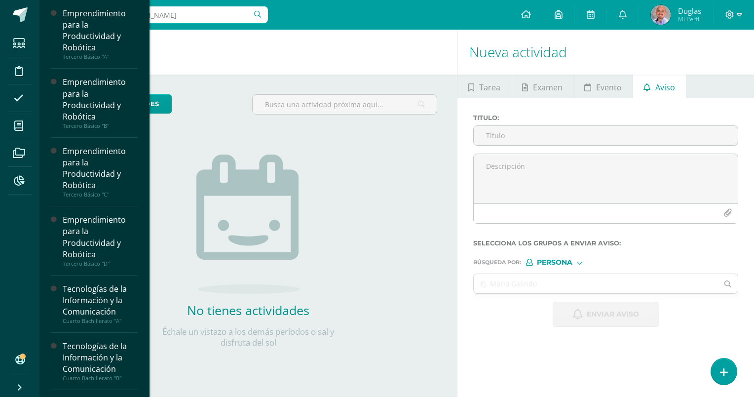
scroll to position [197, 0]
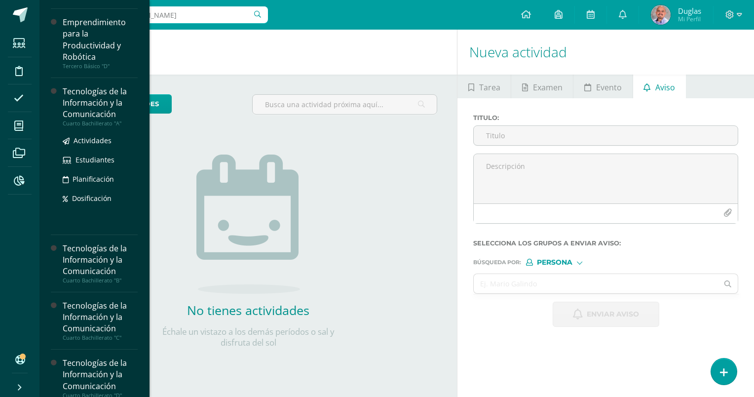
click at [85, 106] on div "Tecnologías de la Información y la Comunicación" at bounding box center [100, 103] width 75 height 34
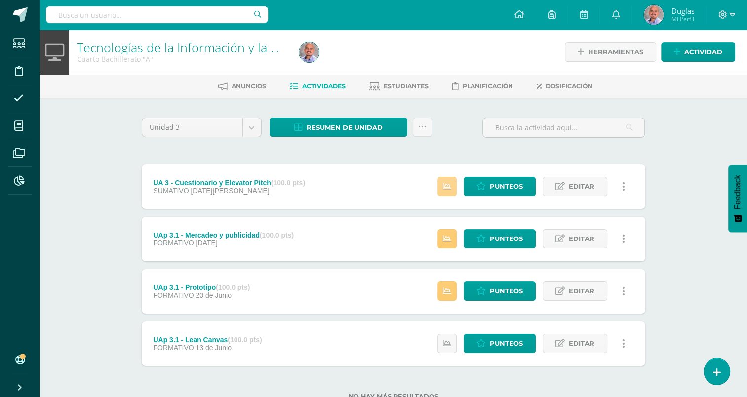
click at [452, 184] on link at bounding box center [446, 186] width 19 height 19
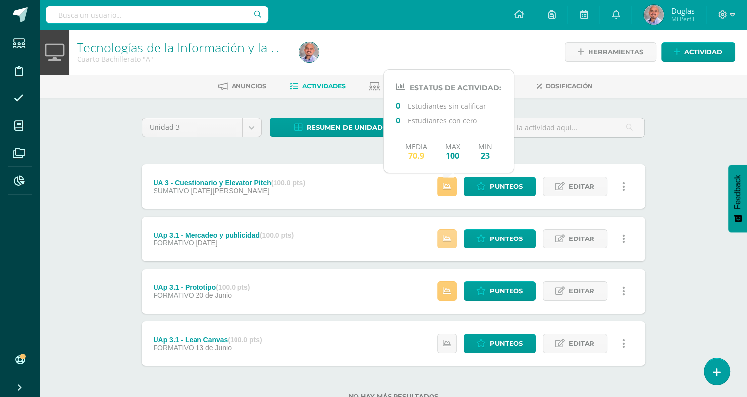
click at [448, 245] on link at bounding box center [446, 238] width 19 height 19
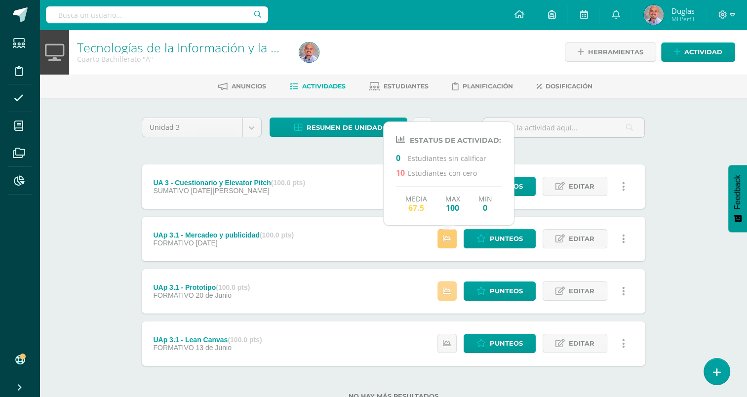
click at [450, 291] on icon at bounding box center [447, 291] width 8 height 8
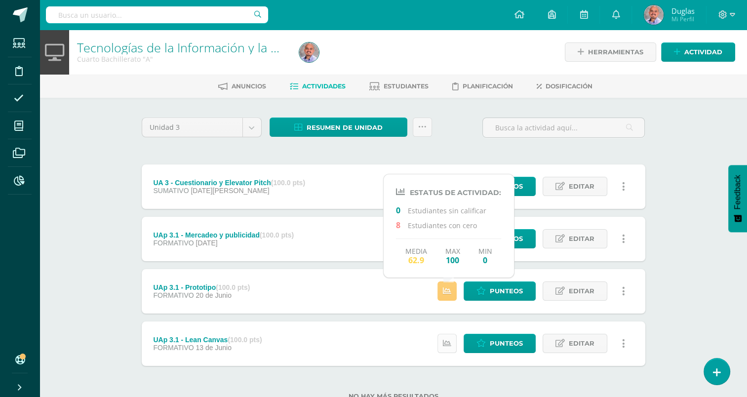
click at [449, 345] on icon at bounding box center [447, 343] width 8 height 8
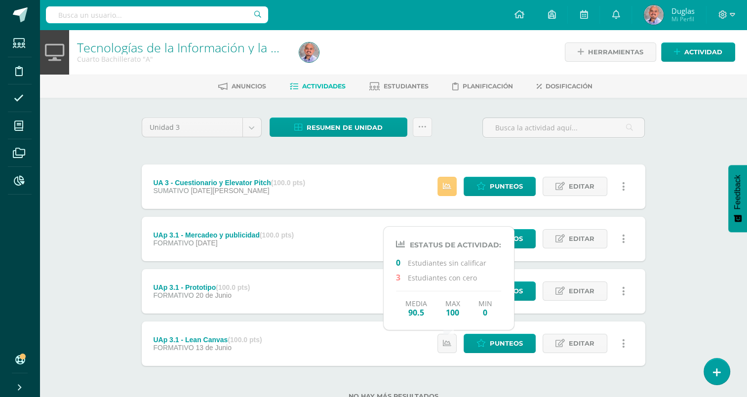
click at [660, 217] on div "Unidad 3 Unidad 1 Unidad 2 Unidad 3 Unidad 4 Resumen de unidad Descargar como H…" at bounding box center [393, 265] width 543 height 334
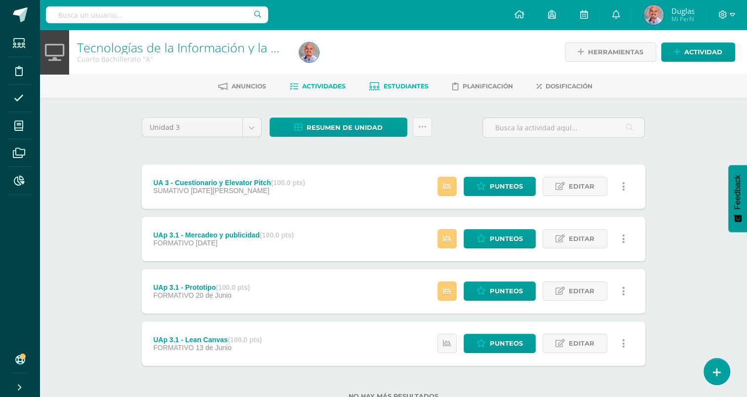
click at [413, 81] on link "Estudiantes" at bounding box center [398, 87] width 59 height 16
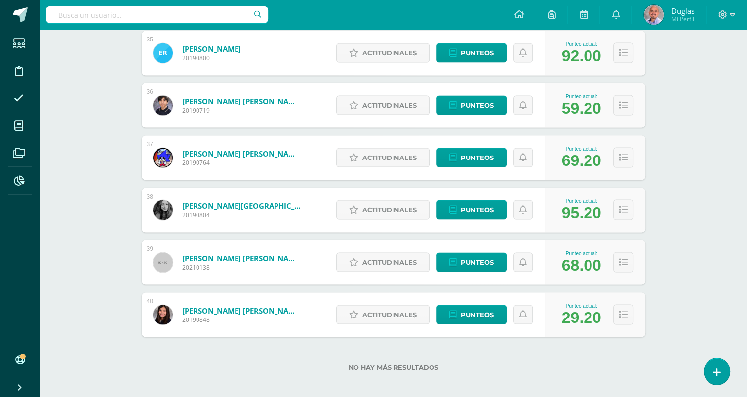
scroll to position [1969, 0]
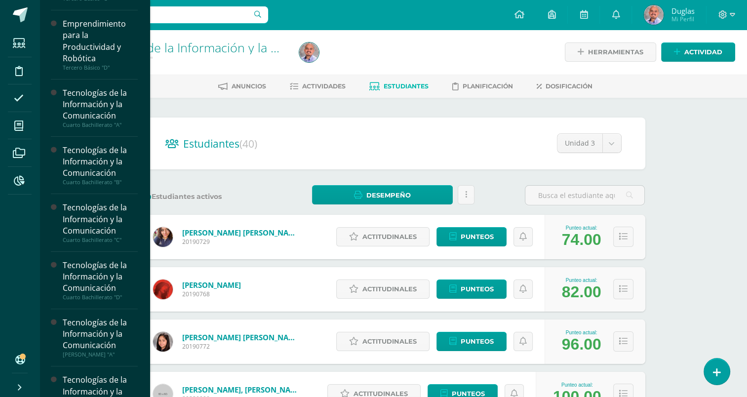
scroll to position [197, 0]
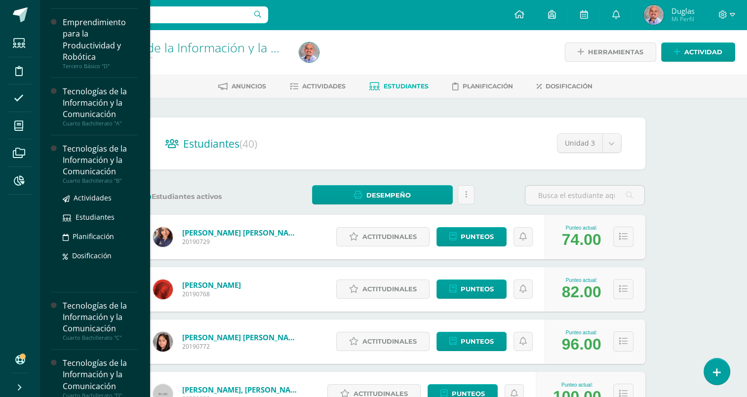
click at [111, 161] on div "Tecnologías de la Información y la Comunicación" at bounding box center [100, 160] width 75 height 34
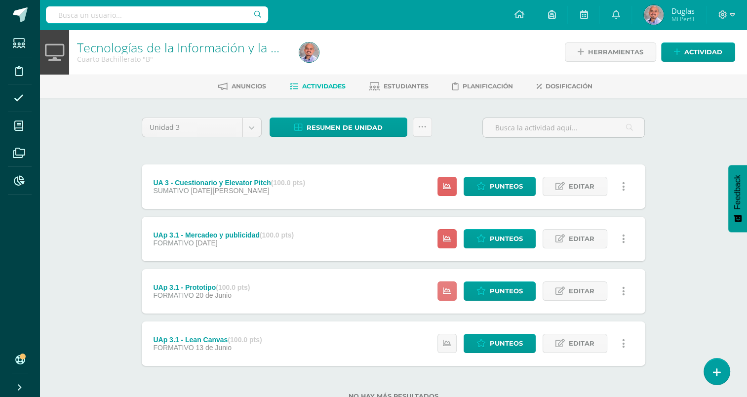
click at [451, 291] on icon at bounding box center [447, 291] width 8 height 8
click at [672, 214] on div "Tecnologías de la Información y la Comunicación Cuarto Bachillerato "B" Herrami…" at bounding box center [393, 231] width 708 height 402
click at [449, 183] on icon at bounding box center [447, 186] width 8 height 8
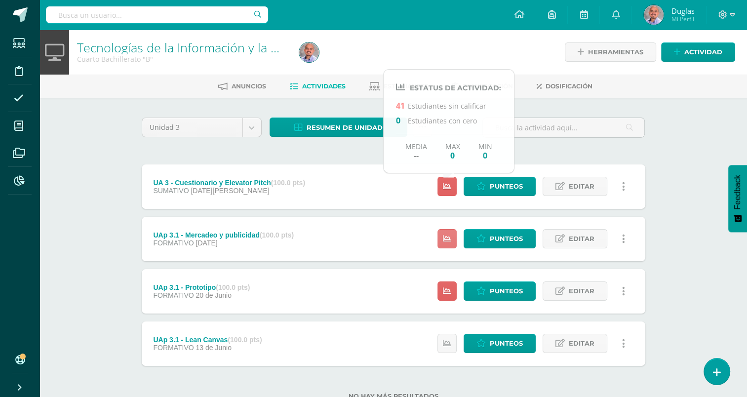
click at [451, 238] on icon at bounding box center [447, 239] width 8 height 8
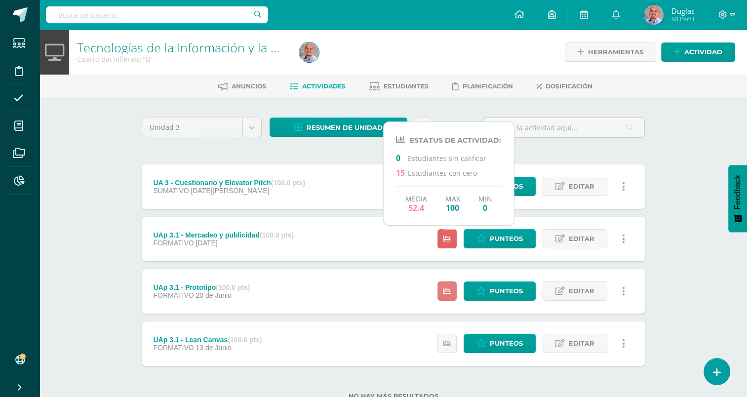
click at [449, 288] on icon at bounding box center [447, 291] width 8 height 8
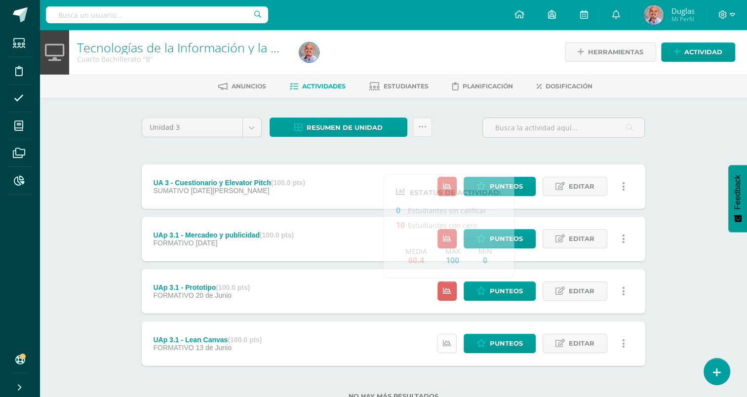
click at [449, 350] on link at bounding box center [446, 343] width 19 height 19
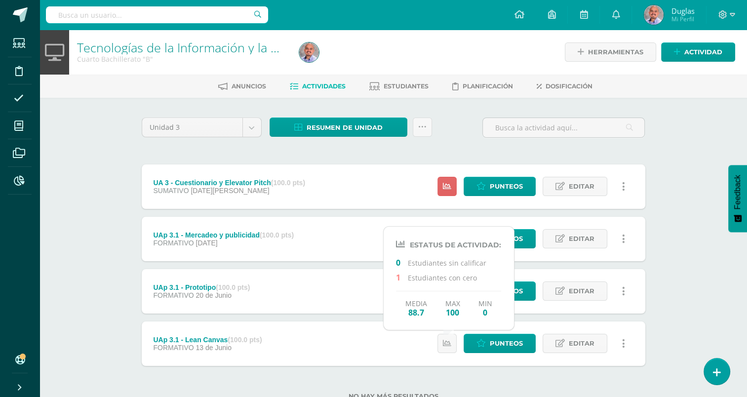
click at [678, 242] on div "Tecnologías de la Información y la Comunicación Cuarto Bachillerato "B" Herrami…" at bounding box center [393, 231] width 708 height 402
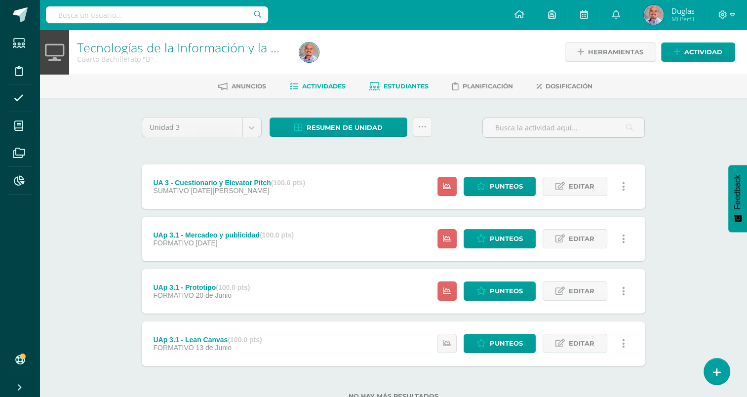
click at [402, 84] on span "Estudiantes" at bounding box center [406, 85] width 45 height 7
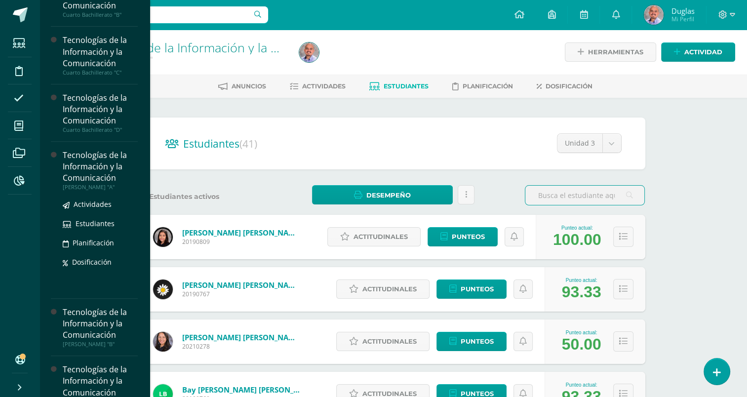
scroll to position [321, 0]
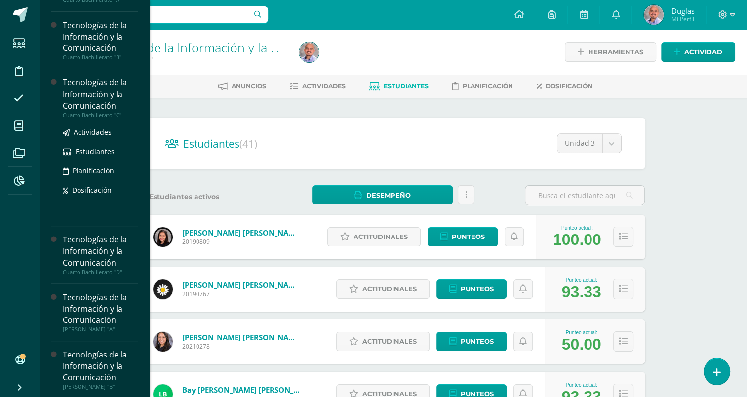
click at [95, 99] on div "Tecnologías de la Información y la Comunicación" at bounding box center [100, 94] width 75 height 34
